Goal: Transaction & Acquisition: Purchase product/service

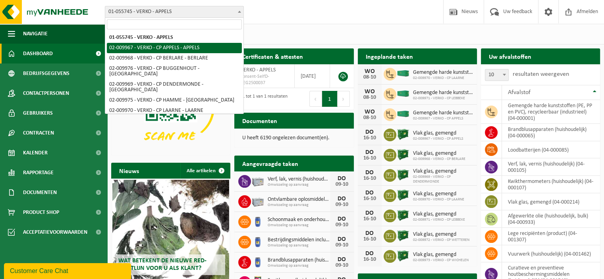
scroll to position [69, 0]
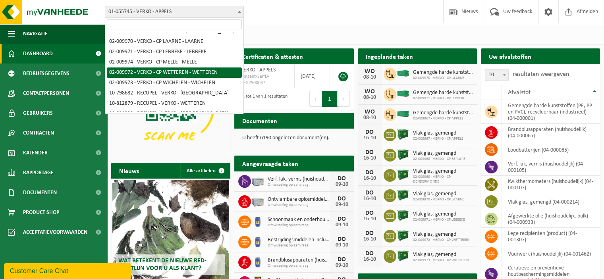
select select "1964"
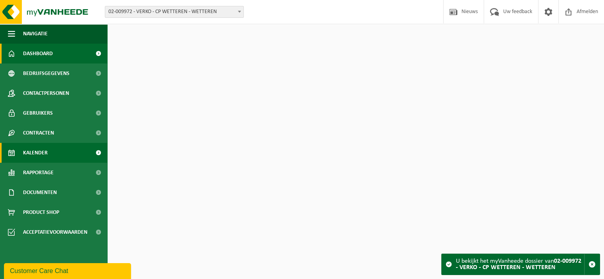
click at [50, 154] on link "Kalender" at bounding box center [53, 153] width 107 height 20
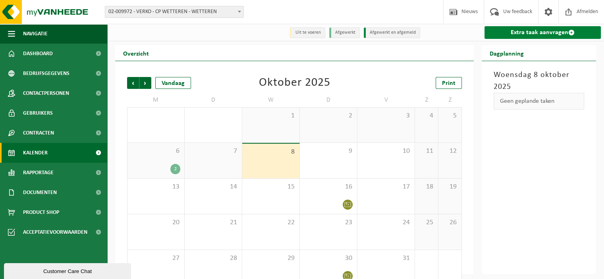
click at [540, 34] on link "Extra taak aanvragen" at bounding box center [543, 32] width 116 height 13
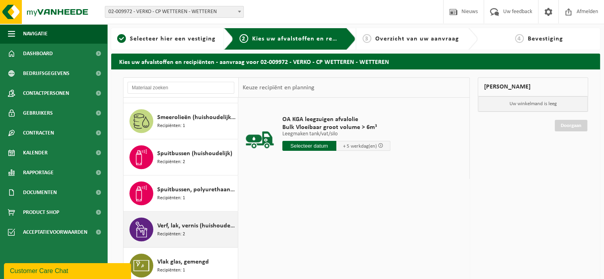
click at [200, 228] on span "Verf, lak, vernis (huishoudelijk)" at bounding box center [196, 226] width 79 height 10
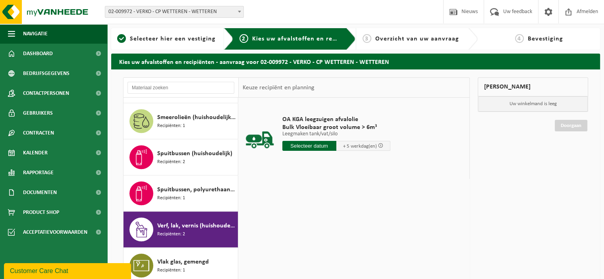
scroll to position [735, 0]
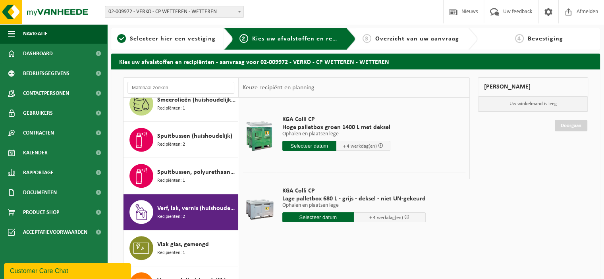
click at [319, 217] on input "text" at bounding box center [319, 218] width 72 height 10
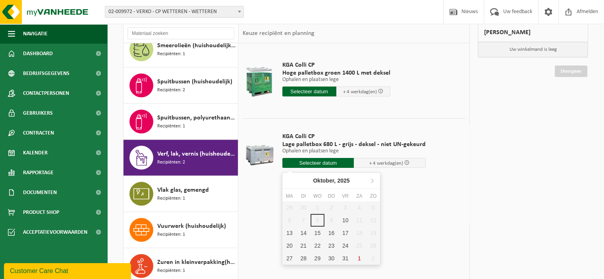
scroll to position [77, 0]
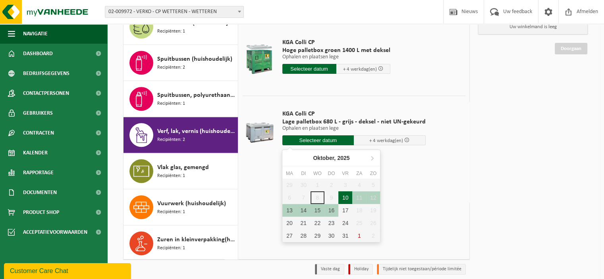
click at [346, 196] on div "10" at bounding box center [346, 198] width 14 height 13
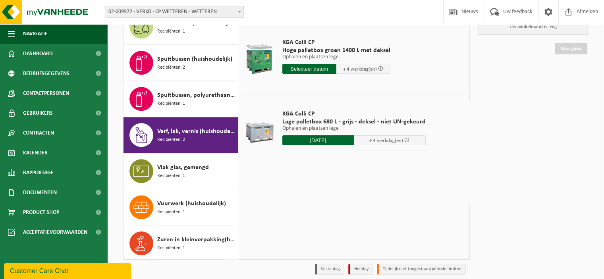
type input "Van 2025-10-10"
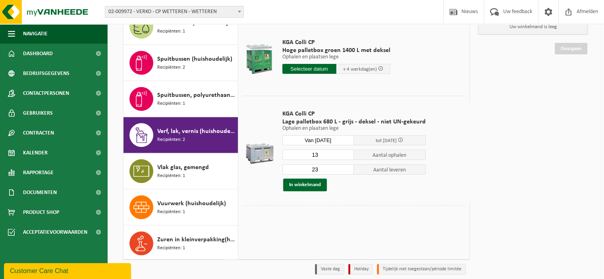
click at [346, 155] on input "13" at bounding box center [319, 155] width 72 height 10
click at [346, 155] on input "12" at bounding box center [319, 155] width 72 height 10
type input "11"
click at [346, 155] on input "11" at bounding box center [319, 155] width 72 height 10
click at [348, 171] on input "13" at bounding box center [319, 170] width 72 height 10
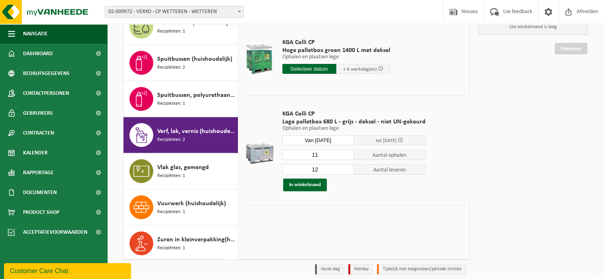
click at [348, 171] on input "12" at bounding box center [319, 170] width 72 height 10
type input "11"
click at [348, 171] on input "11" at bounding box center [319, 170] width 72 height 10
click at [308, 186] on button "In winkelmand" at bounding box center [305, 185] width 44 height 13
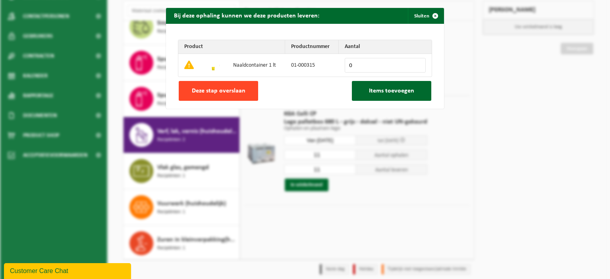
click at [238, 90] on span "Deze stap overslaan" at bounding box center [219, 91] width 54 height 6
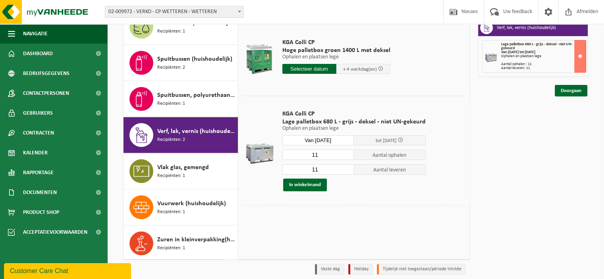
scroll to position [526, 0]
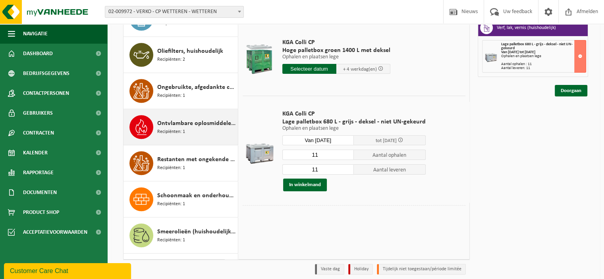
click at [181, 122] on span "Ontvlambare oplosmiddelen (huishoudelijk)" at bounding box center [196, 124] width 79 height 10
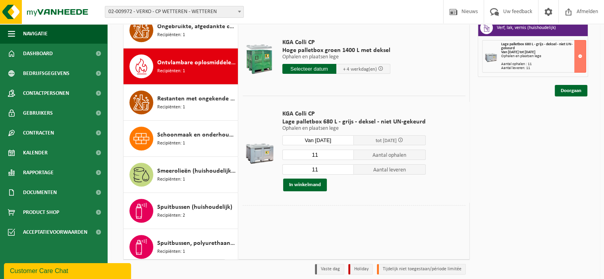
scroll to position [614, 0]
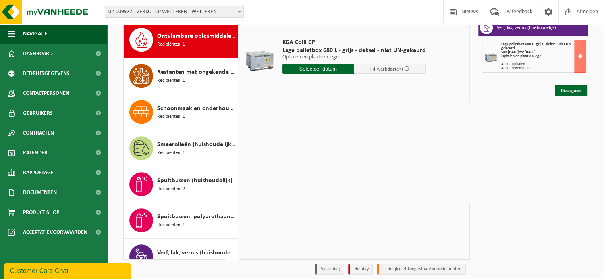
click at [337, 66] on input "text" at bounding box center [319, 69] width 72 height 10
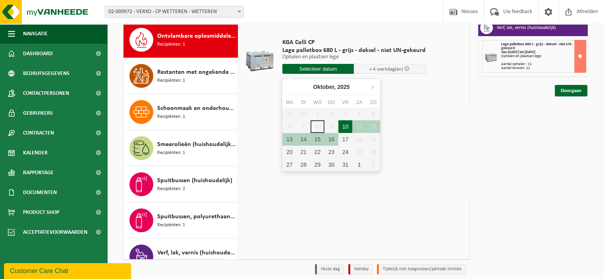
click at [343, 127] on div "10" at bounding box center [346, 126] width 14 height 13
type input "Van 2025-10-10"
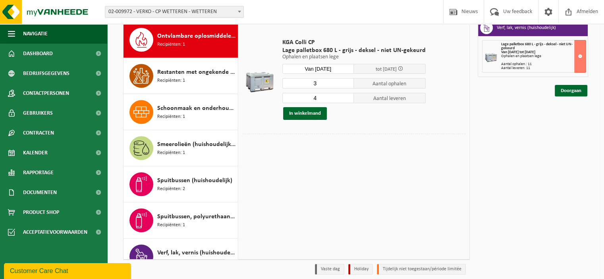
click at [347, 85] on input "3" at bounding box center [319, 83] width 72 height 10
type input "2"
click at [347, 85] on input "2" at bounding box center [319, 83] width 72 height 10
click at [347, 100] on input "3" at bounding box center [319, 98] width 72 height 10
type input "2"
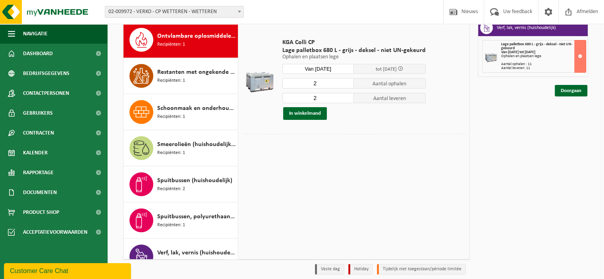
click at [347, 100] on input "2" at bounding box center [319, 98] width 72 height 10
click at [313, 113] on button "In winkelmand" at bounding box center [305, 113] width 44 height 13
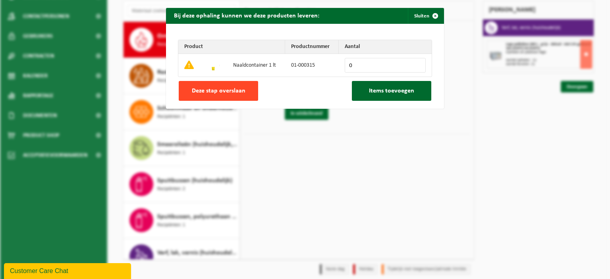
click at [226, 86] on button "Deze stap overslaan" at bounding box center [218, 91] width 79 height 20
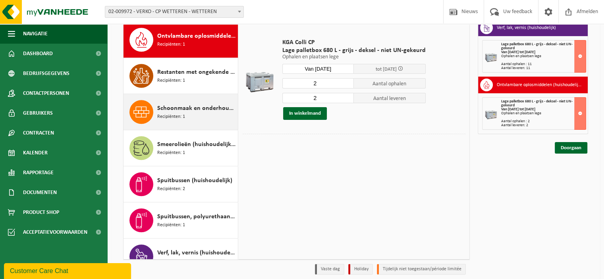
click at [170, 110] on span "Schoonmaak en onderhoudsmiddelen (huishoudelijk)" at bounding box center [196, 109] width 79 height 10
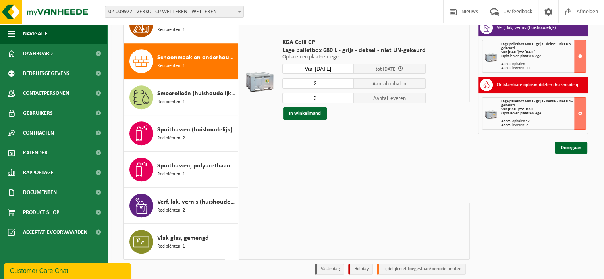
scroll to position [685, 0]
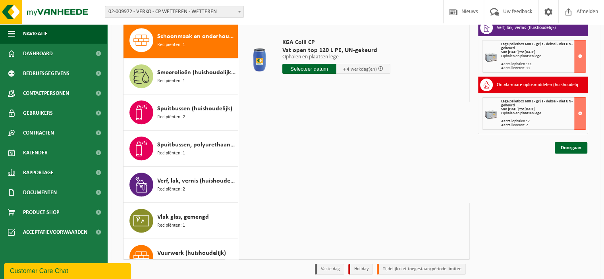
click at [314, 70] on input "text" at bounding box center [310, 69] width 54 height 10
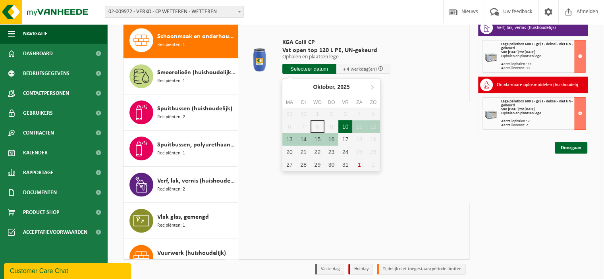
click at [348, 126] on div "10" at bounding box center [346, 126] width 14 height 13
type input "Van 2025-10-10"
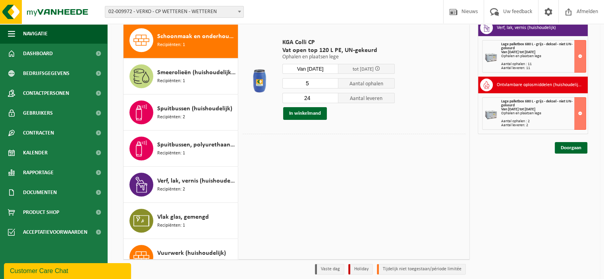
click at [335, 85] on input "5" at bounding box center [311, 83] width 56 height 10
type input "4"
click at [335, 85] on input "4" at bounding box center [311, 83] width 56 height 10
click at [335, 99] on input "11" at bounding box center [311, 98] width 56 height 10
click at [335, 99] on input "10" at bounding box center [311, 98] width 56 height 10
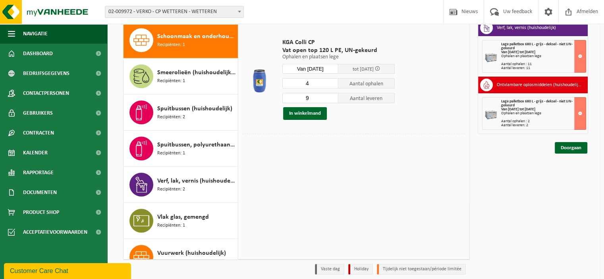
click at [335, 99] on input "9" at bounding box center [311, 98] width 56 height 10
click at [335, 99] on input "8" at bounding box center [311, 98] width 56 height 10
click at [335, 99] on input "7" at bounding box center [311, 98] width 56 height 10
click at [335, 99] on input "6" at bounding box center [311, 98] width 56 height 10
click at [335, 99] on input "5" at bounding box center [311, 98] width 56 height 10
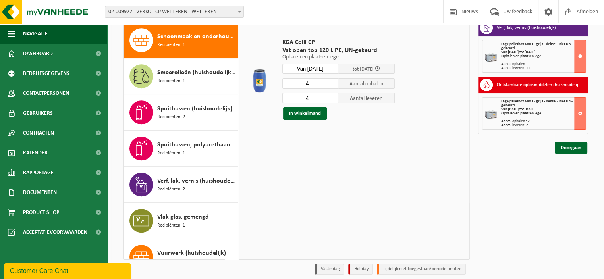
type input "4"
click at [335, 99] on input "4" at bounding box center [311, 98] width 56 height 10
click at [313, 110] on button "In winkelmand" at bounding box center [305, 113] width 44 height 13
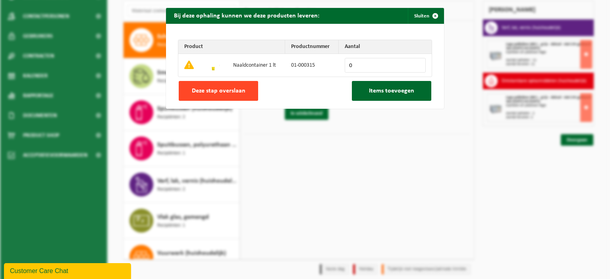
click at [219, 88] on span "Deze stap overslaan" at bounding box center [219, 91] width 54 height 6
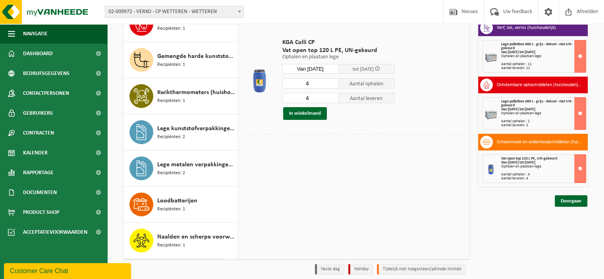
scroll to position [59, 0]
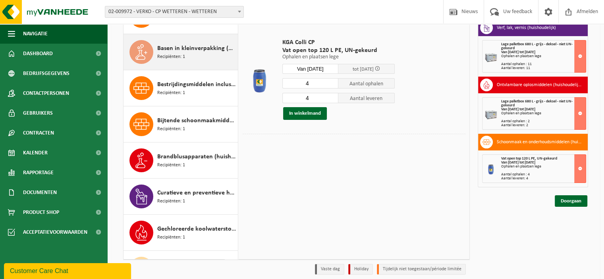
click at [214, 45] on span "Basen in kleinverpakking (huishoudelijk)" at bounding box center [196, 49] width 79 height 10
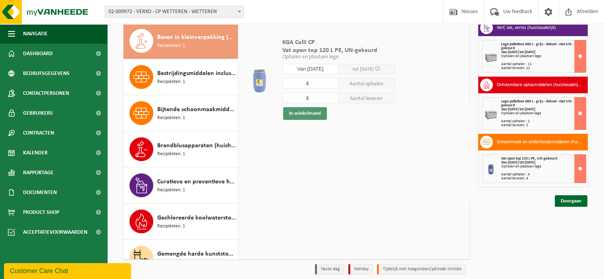
scroll to position [72, 0]
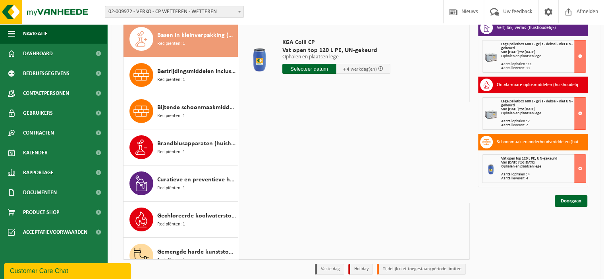
click at [307, 70] on input "text" at bounding box center [310, 69] width 54 height 10
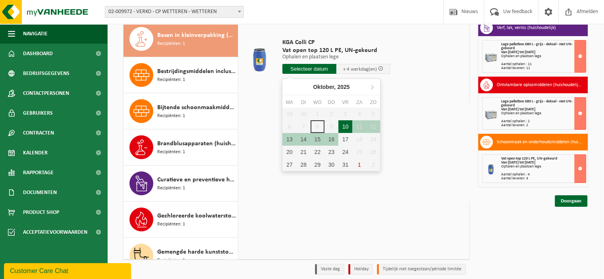
click at [344, 124] on div "10" at bounding box center [346, 126] width 14 height 13
type input "Van 2025-10-10"
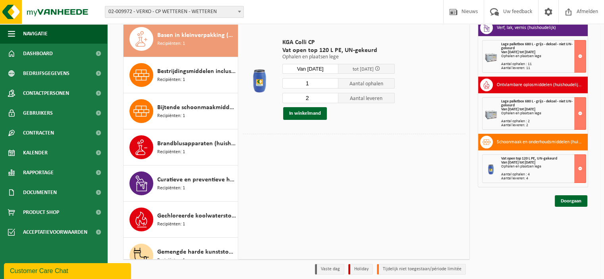
type input "1"
click at [332, 85] on input "1" at bounding box center [311, 83] width 56 height 10
type input "1"
click at [334, 100] on input "1" at bounding box center [311, 98] width 56 height 10
click at [316, 110] on button "In winkelmand" at bounding box center [305, 113] width 44 height 13
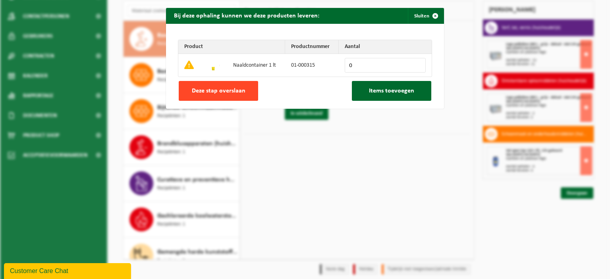
click at [240, 90] on span "Deze stap overslaan" at bounding box center [219, 91] width 54 height 6
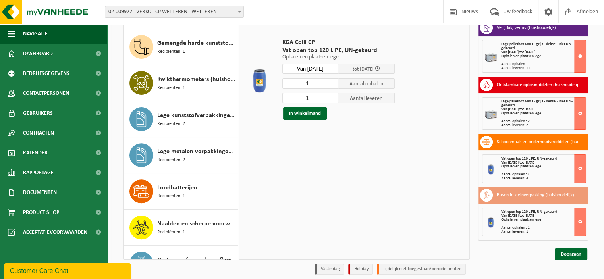
scroll to position [490, 0]
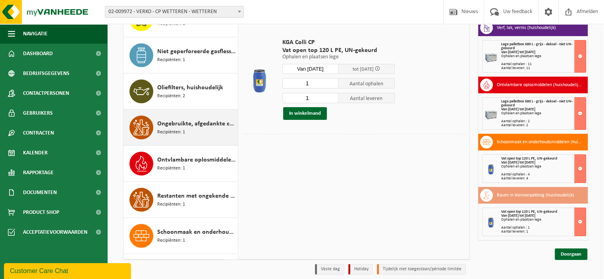
click at [209, 130] on div "Ongebruikte, afgedankte chemicalien (huishoudelijk) Recipiënten: 1" at bounding box center [196, 128] width 79 height 24
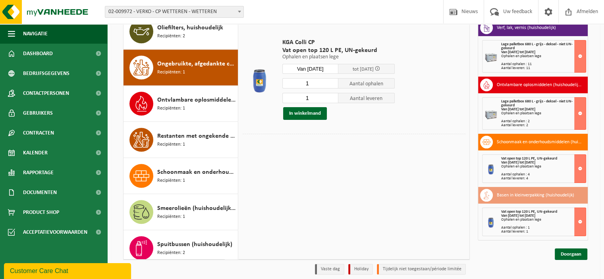
scroll to position [577, 0]
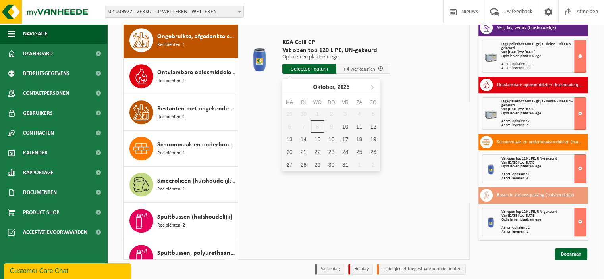
click at [310, 68] on input "text" at bounding box center [310, 69] width 54 height 10
click at [340, 126] on div "10" at bounding box center [346, 126] width 14 height 13
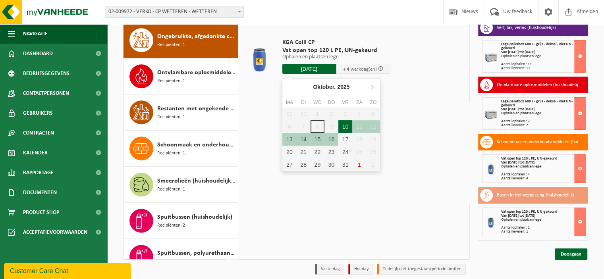
type input "Van 2025-10-10"
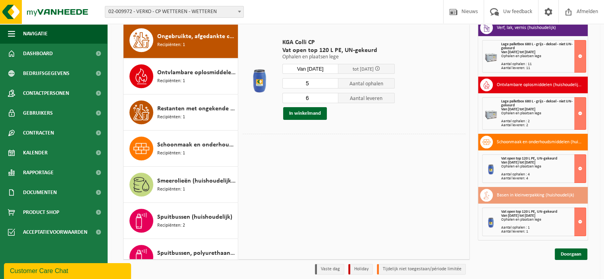
click at [334, 85] on input "5" at bounding box center [311, 83] width 56 height 10
click at [334, 85] on input "2" at bounding box center [311, 83] width 56 height 10
click at [334, 85] on input "1" at bounding box center [311, 83] width 56 height 10
click at [334, 85] on input "0" at bounding box center [311, 83] width 56 height 10
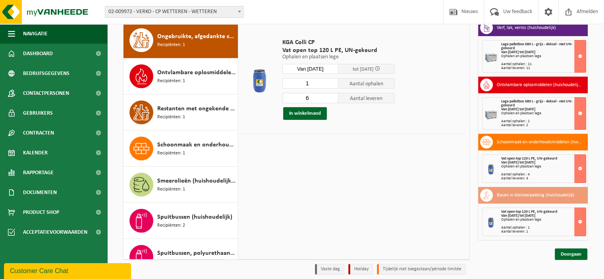
type input "1"
click at [334, 81] on input "1" at bounding box center [311, 83] width 56 height 10
click at [334, 100] on input "5" at bounding box center [311, 98] width 56 height 10
click at [334, 100] on input "4" at bounding box center [311, 98] width 56 height 10
click at [334, 100] on input "3" at bounding box center [311, 98] width 56 height 10
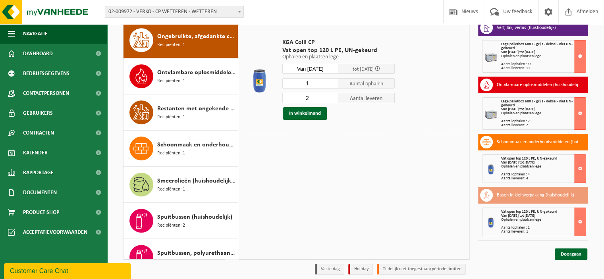
click at [334, 100] on input "2" at bounding box center [311, 98] width 56 height 10
type input "1"
click at [334, 100] on input "1" at bounding box center [311, 98] width 56 height 10
click at [308, 114] on button "In winkelmand" at bounding box center [305, 113] width 44 height 13
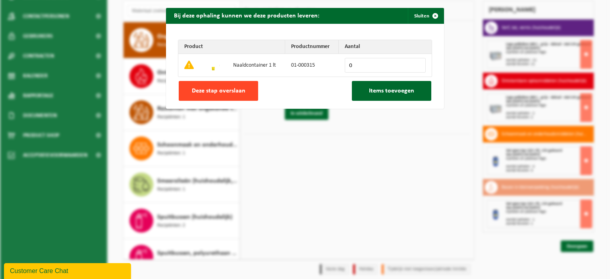
click at [240, 95] on button "Deze stap overslaan" at bounding box center [218, 91] width 79 height 20
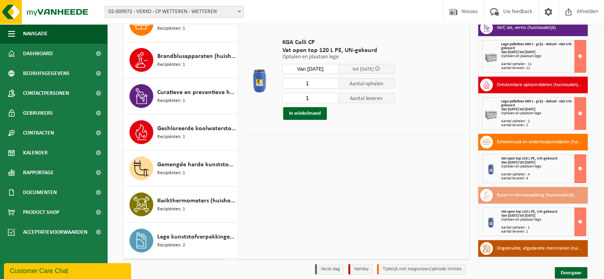
scroll to position [0, 0]
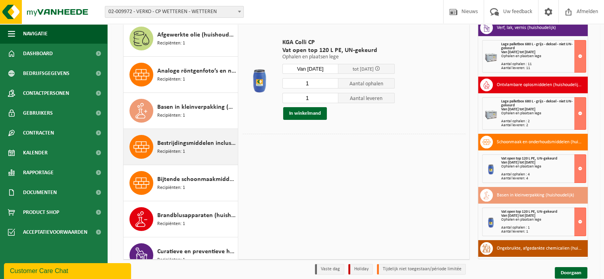
click at [195, 142] on span "Bestrijdingsmiddelen inclusief schimmelwerende beschermingsmiddelen (huishoudel…" at bounding box center [196, 144] width 79 height 10
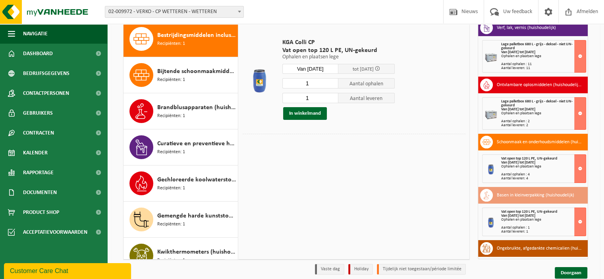
scroll to position [108, 0]
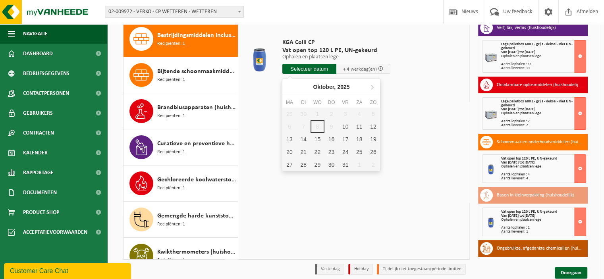
click at [309, 72] on input "text" at bounding box center [310, 69] width 54 height 10
click at [344, 126] on div "10" at bounding box center [346, 126] width 14 height 13
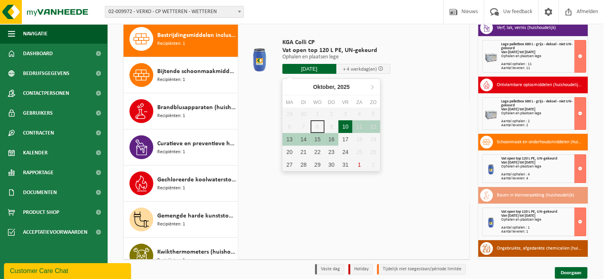
type input "Van 2025-10-10"
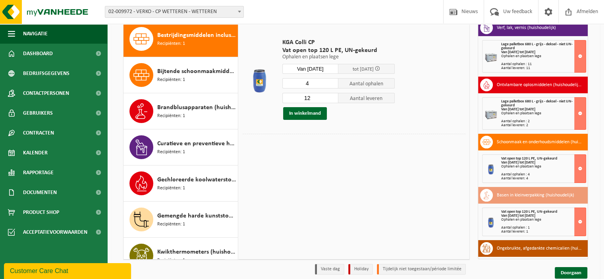
click at [332, 84] on input "4" at bounding box center [311, 83] width 56 height 10
type input "3"
click at [332, 84] on input "3" at bounding box center [311, 83] width 56 height 10
click at [332, 99] on input "1" at bounding box center [311, 98] width 56 height 10
click at [332, 94] on input "2" at bounding box center [311, 98] width 56 height 10
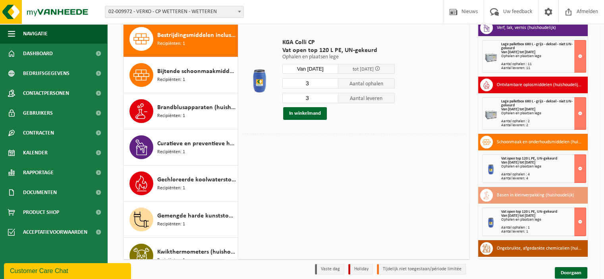
type input "3"
click at [332, 94] on input "3" at bounding box center [311, 98] width 56 height 10
click at [314, 109] on button "In winkelmand" at bounding box center [305, 113] width 44 height 13
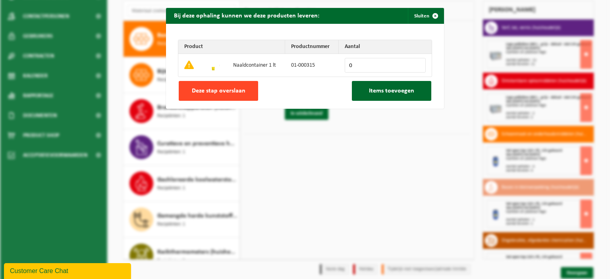
click at [230, 89] on span "Deze stap overslaan" at bounding box center [219, 91] width 54 height 6
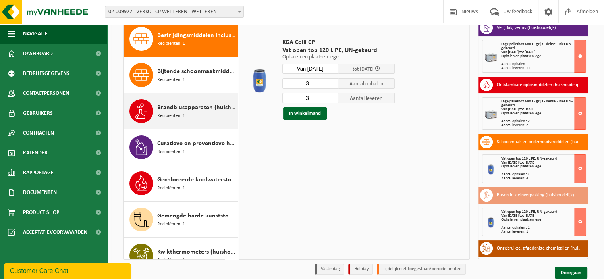
click at [203, 114] on div "Brandblusapparaten (huishoudelijk) Recipiënten: 1" at bounding box center [196, 111] width 79 height 24
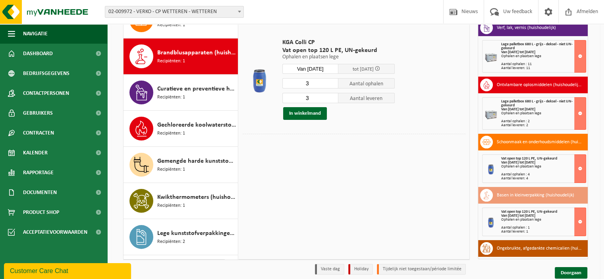
scroll to position [180, 0]
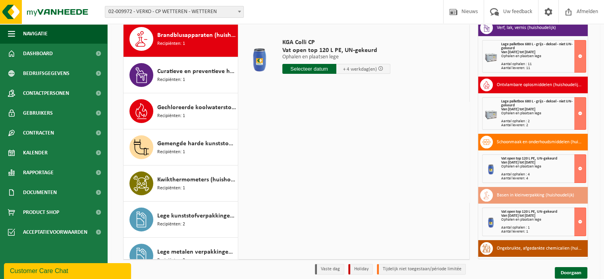
click at [315, 69] on input "text" at bounding box center [310, 69] width 54 height 10
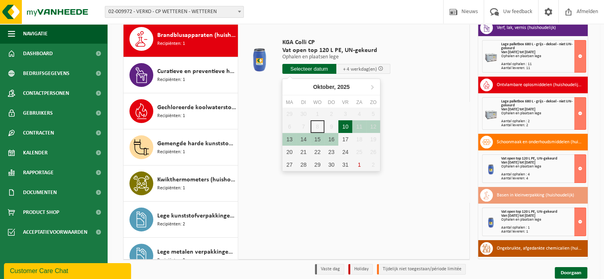
click at [342, 124] on div "10" at bounding box center [346, 126] width 14 height 13
type input "Van 2025-10-10"
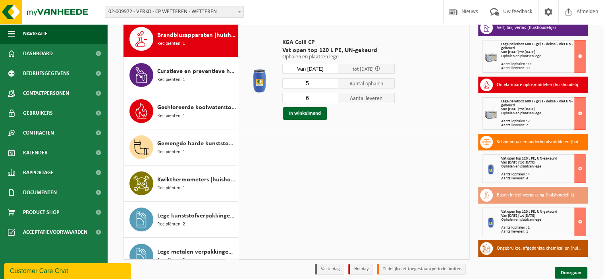
type input "5"
click at [332, 84] on input "5" at bounding box center [311, 83] width 56 height 10
type input "5"
click at [334, 100] on input "5" at bounding box center [311, 98] width 56 height 10
click at [316, 112] on button "In winkelmand" at bounding box center [305, 113] width 44 height 13
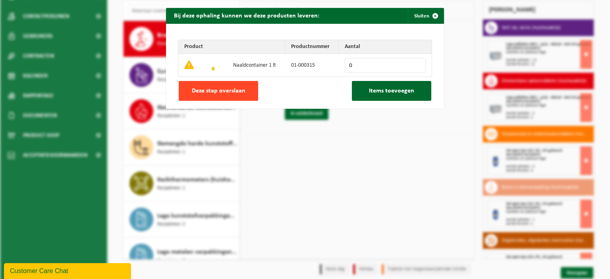
click at [233, 92] on span "Deze stap overslaan" at bounding box center [219, 91] width 54 height 6
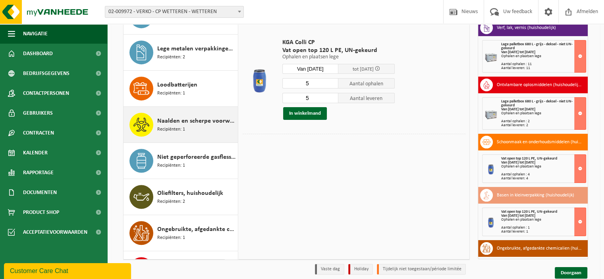
click at [203, 116] on span "Naalden en scherpe voorwerpen (huishoudelijk)" at bounding box center [196, 121] width 79 height 10
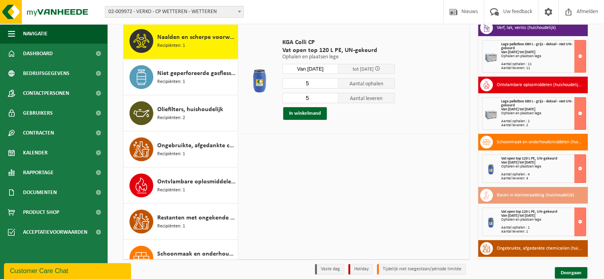
scroll to position [469, 0]
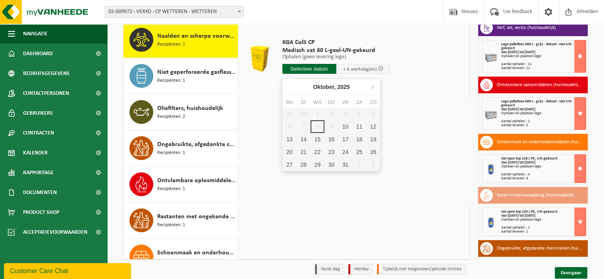
click at [313, 70] on input "text" at bounding box center [310, 69] width 54 height 10
click at [345, 124] on div "10" at bounding box center [346, 126] width 14 height 13
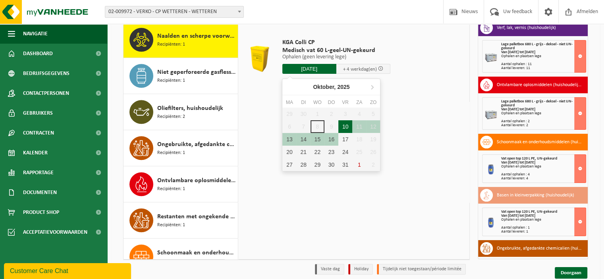
type input "Van 2025-10-10"
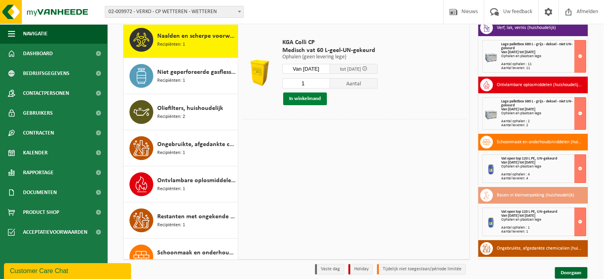
click at [312, 97] on button "In winkelmand" at bounding box center [305, 99] width 44 height 13
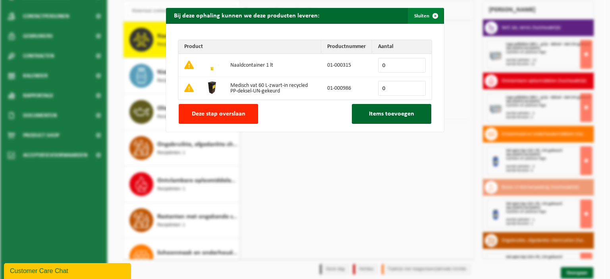
click at [431, 15] on span "button" at bounding box center [436, 16] width 16 height 16
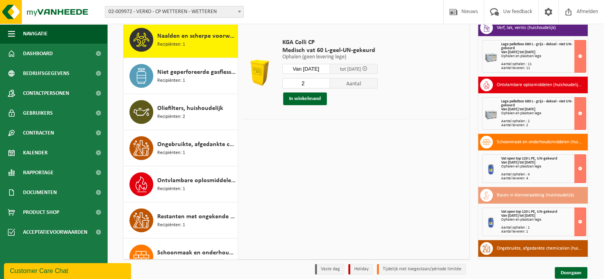
click at [328, 80] on input "2" at bounding box center [307, 83] width 48 height 10
type input "3"
click at [328, 80] on input "3" at bounding box center [307, 83] width 48 height 10
click at [312, 98] on button "In winkelmand" at bounding box center [305, 99] width 44 height 13
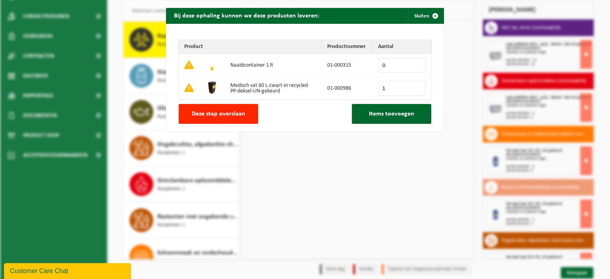
click at [415, 87] on input "1" at bounding box center [402, 88] width 48 height 15
click at [415, 87] on input "2" at bounding box center [402, 88] width 48 height 15
type input "3"
click at [415, 87] on input "3" at bounding box center [402, 88] width 48 height 15
click at [394, 113] on span "Items toevoegen" at bounding box center [391, 114] width 45 height 6
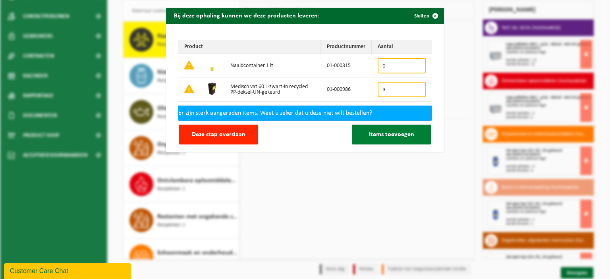
click at [385, 137] on span "Items toevoegen" at bounding box center [391, 135] width 45 height 6
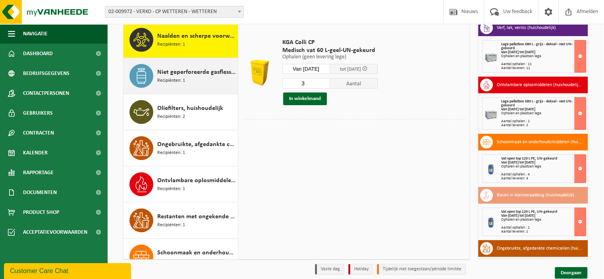
click at [207, 76] on div "Niet geperforeerde gasflessen voor eenmalig gebruik (huishoudelijk) Recipiënten…" at bounding box center [196, 76] width 79 height 24
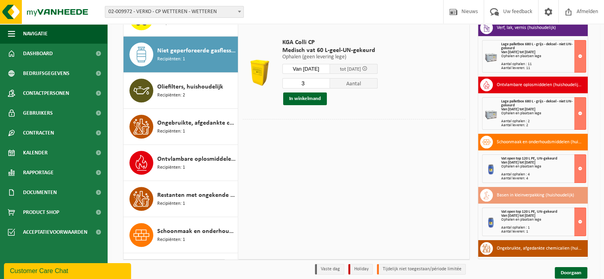
scroll to position [505, 0]
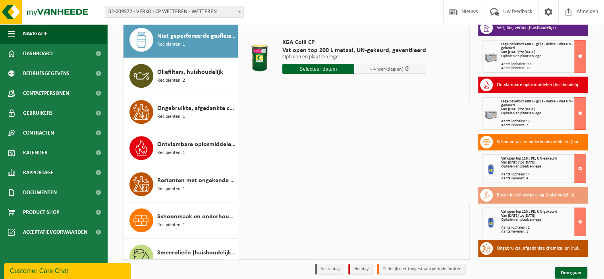
click at [321, 72] on input "text" at bounding box center [319, 69] width 72 height 10
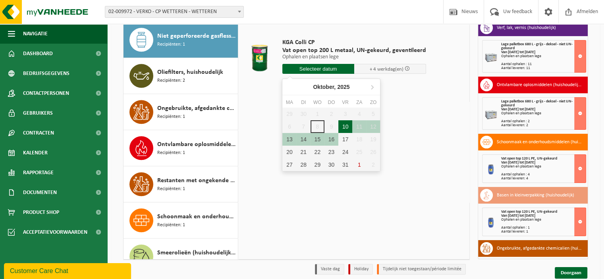
click at [346, 126] on div "10" at bounding box center [346, 126] width 14 height 13
type input "Van 2025-10-10"
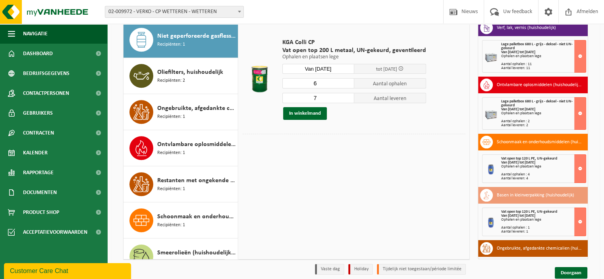
click at [346, 84] on input "6" at bounding box center [319, 83] width 72 height 10
click at [346, 84] on input "5" at bounding box center [319, 83] width 72 height 10
click at [346, 84] on input "4" at bounding box center [319, 83] width 72 height 10
click at [346, 84] on input "3" at bounding box center [319, 83] width 72 height 10
type input "2"
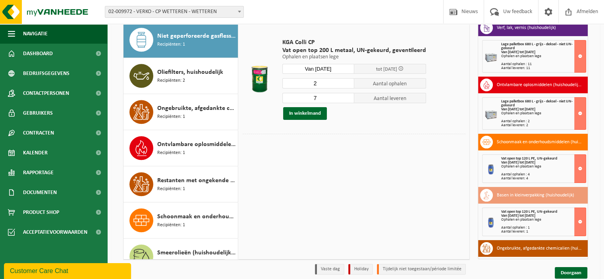
click at [346, 84] on input "2" at bounding box center [319, 83] width 72 height 10
click at [347, 99] on input "6" at bounding box center [319, 98] width 72 height 10
click at [347, 99] on input "5" at bounding box center [319, 98] width 72 height 10
click at [347, 99] on input "4" at bounding box center [319, 98] width 72 height 10
click at [347, 99] on input "3" at bounding box center [319, 98] width 72 height 10
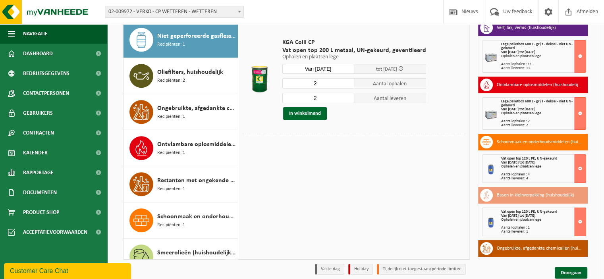
type input "2"
click at [347, 99] on input "2" at bounding box center [319, 98] width 72 height 10
click at [311, 116] on button "In winkelmand" at bounding box center [305, 113] width 44 height 13
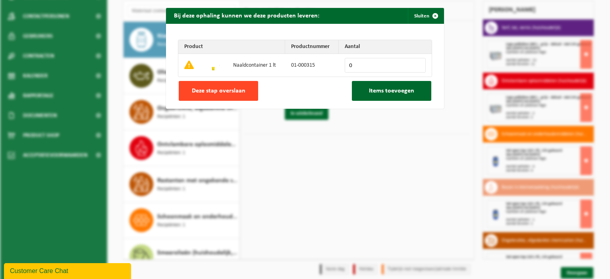
click at [220, 94] on span "Deze stap overslaan" at bounding box center [219, 91] width 54 height 6
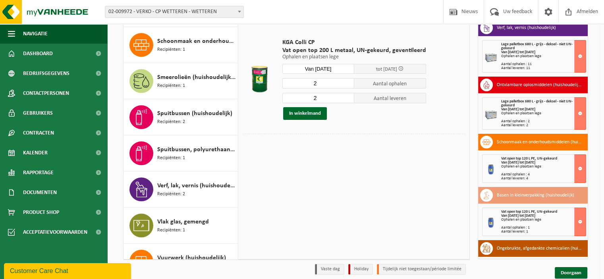
scroll to position [735, 0]
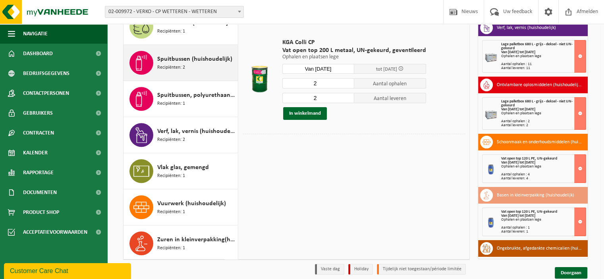
click at [202, 66] on div "Spuitbussen (huishoudelijk) Recipiënten: 2" at bounding box center [196, 63] width 79 height 24
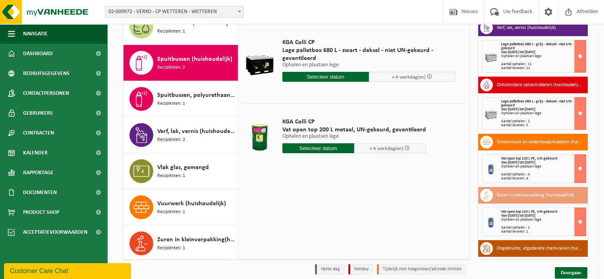
click at [325, 145] on input "text" at bounding box center [319, 148] width 72 height 10
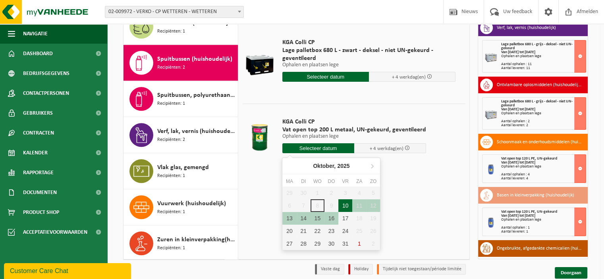
click at [346, 204] on div "10" at bounding box center [346, 205] width 14 height 13
type input "Van 2025-10-10"
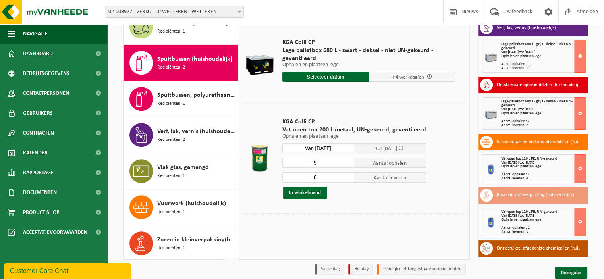
click at [347, 164] on input "5" at bounding box center [319, 163] width 72 height 10
click at [347, 164] on input "4" at bounding box center [319, 163] width 72 height 10
type input "3"
click at [347, 164] on input "3" at bounding box center [319, 163] width 72 height 10
click at [346, 180] on input "5" at bounding box center [319, 177] width 72 height 10
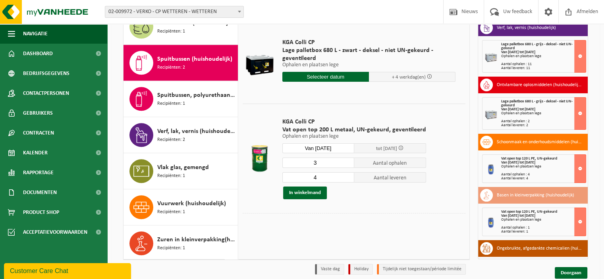
click at [346, 180] on input "4" at bounding box center [319, 177] width 72 height 10
type input "3"
click at [346, 180] on input "3" at bounding box center [319, 177] width 72 height 10
click at [315, 192] on button "In winkelmand" at bounding box center [305, 193] width 44 height 13
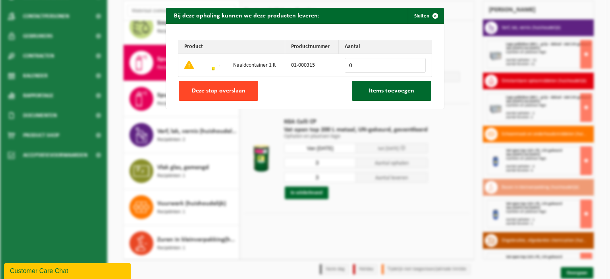
click at [243, 92] on button "Deze stap overslaan" at bounding box center [218, 91] width 79 height 20
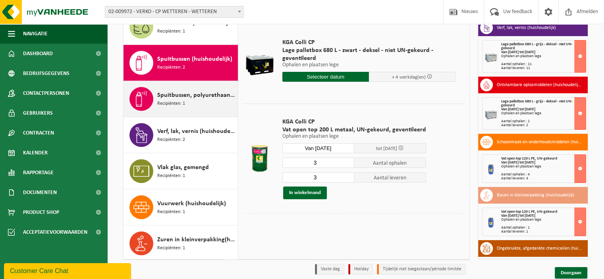
click at [197, 91] on span "Spuitbussen, polyurethaan (PU) (huishoudelijk)" at bounding box center [196, 96] width 79 height 10
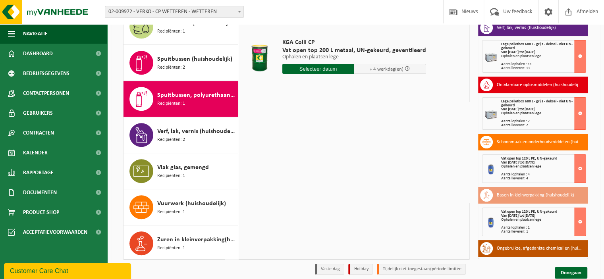
click at [326, 68] on input "text" at bounding box center [319, 69] width 72 height 10
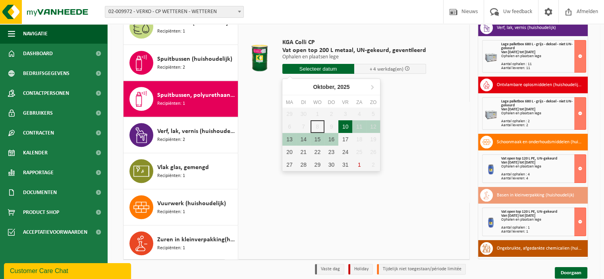
click at [346, 128] on div "10" at bounding box center [346, 126] width 14 height 13
type input "Van 2025-10-10"
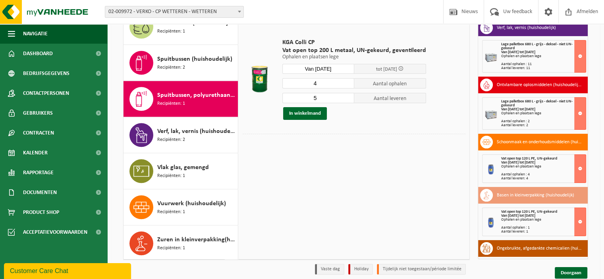
click at [346, 86] on input "4" at bounding box center [319, 83] width 72 height 10
click at [346, 86] on input "3" at bounding box center [319, 83] width 72 height 10
click at [346, 86] on input "2" at bounding box center [319, 83] width 72 height 10
type input "1"
click at [346, 86] on input "1" at bounding box center [319, 83] width 72 height 10
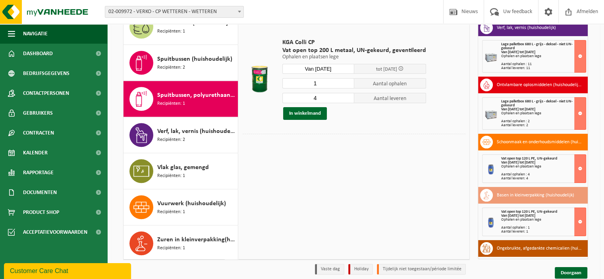
click at [347, 99] on input "4" at bounding box center [319, 98] width 72 height 10
click at [347, 99] on input "3" at bounding box center [319, 98] width 72 height 10
click at [347, 99] on input "2" at bounding box center [319, 98] width 72 height 10
type input "1"
click at [347, 99] on input "1" at bounding box center [319, 98] width 72 height 10
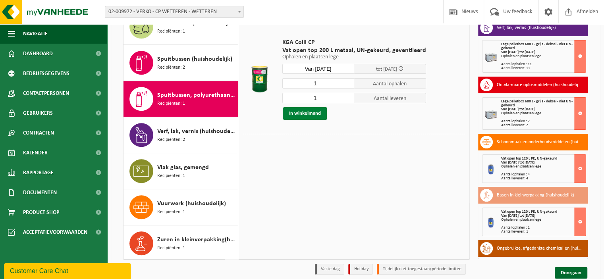
click at [310, 110] on button "In winkelmand" at bounding box center [305, 113] width 44 height 13
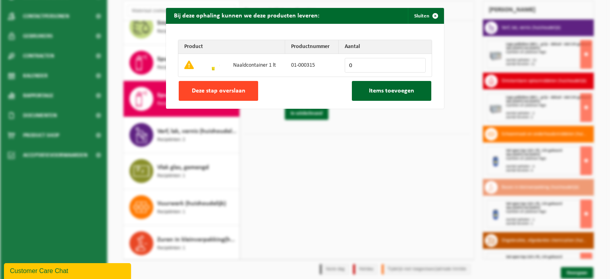
click at [218, 88] on span "Deze stap overslaan" at bounding box center [219, 91] width 54 height 6
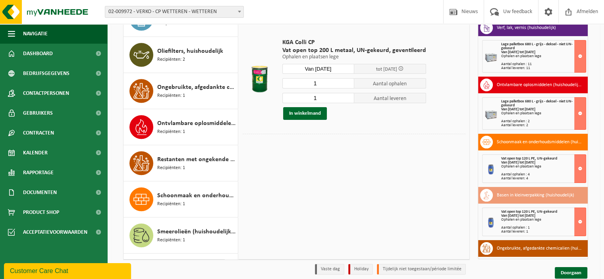
scroll to position [317, 0]
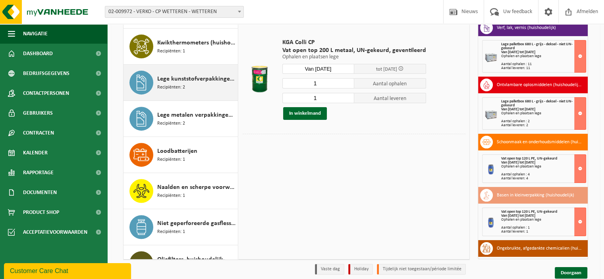
click at [200, 80] on span "Lege kunststofverpakkingen (huishoudelijk)" at bounding box center [196, 79] width 79 height 10
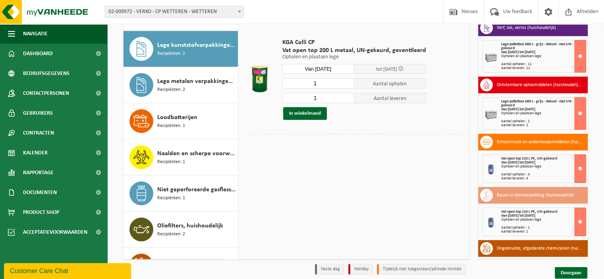
scroll to position [361, 0]
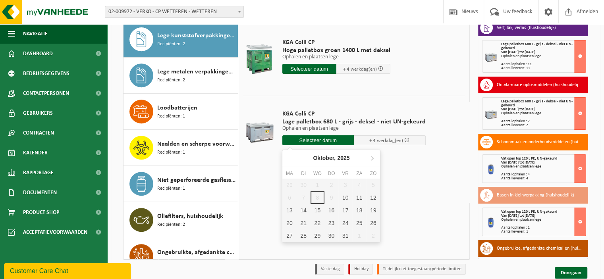
click at [327, 140] on input "text" at bounding box center [319, 140] width 72 height 10
click at [345, 195] on div "10" at bounding box center [346, 198] width 14 height 13
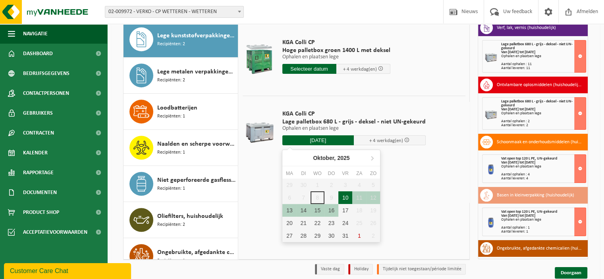
type input "Van 2025-10-10"
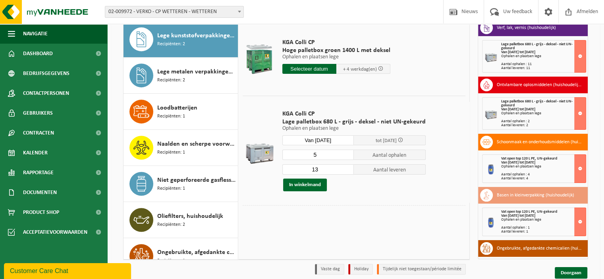
click at [347, 156] on input "5" at bounding box center [319, 155] width 72 height 10
type input "4"
click at [347, 156] on input "4" at bounding box center [319, 155] width 72 height 10
click at [346, 172] on input "6" at bounding box center [319, 170] width 72 height 10
click at [346, 172] on input "5" at bounding box center [319, 170] width 72 height 10
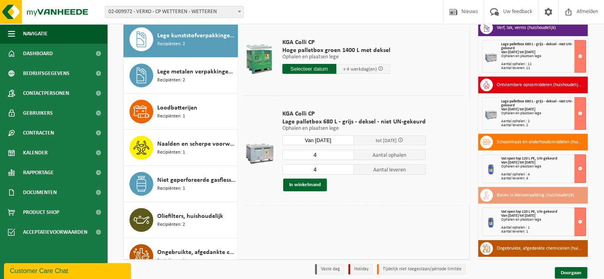
type input "4"
click at [346, 172] on input "4" at bounding box center [319, 170] width 72 height 10
click at [315, 181] on button "In winkelmand" at bounding box center [305, 185] width 44 height 13
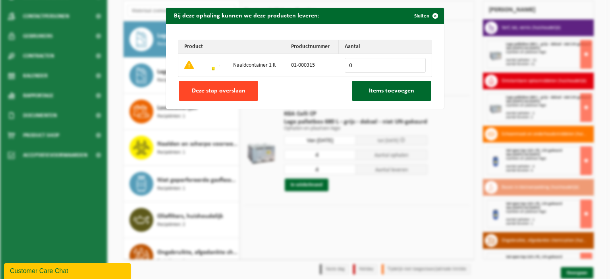
click at [221, 87] on button "Deze stap overslaan" at bounding box center [218, 91] width 79 height 20
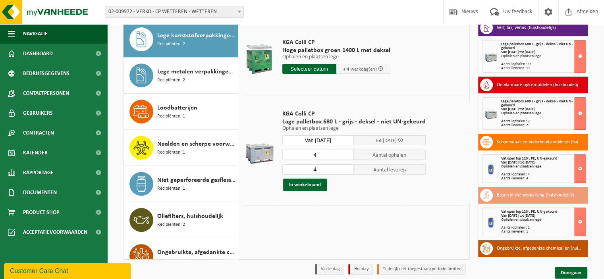
scroll to position [108, 0]
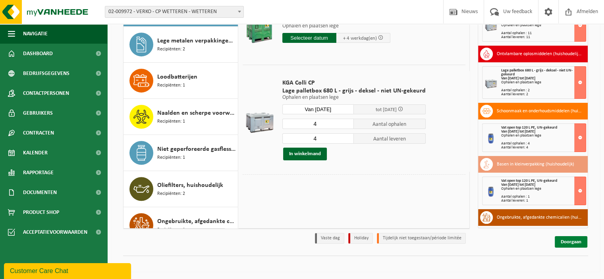
click at [576, 240] on link "Doorgaan" at bounding box center [571, 242] width 33 height 12
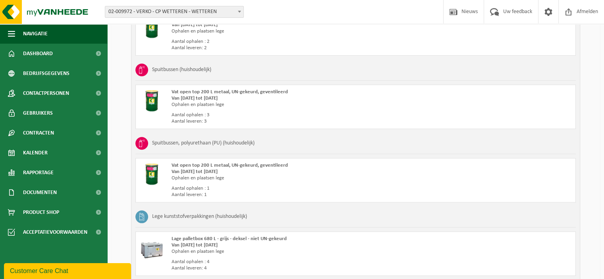
scroll to position [922, 0]
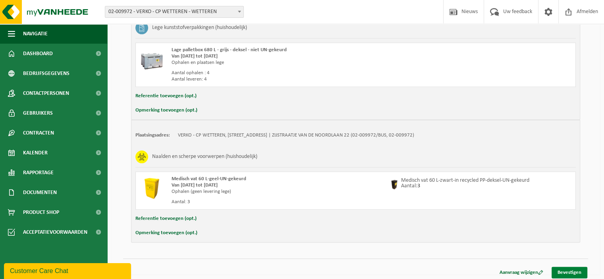
click at [577, 268] on link "Bevestigen" at bounding box center [570, 273] width 36 height 12
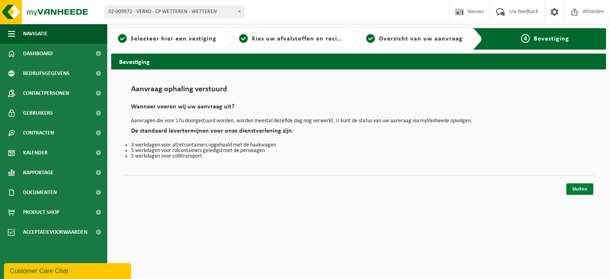
click at [580, 187] on link "Sluiten" at bounding box center [580, 190] width 27 height 12
